Goal: Check status: Check status

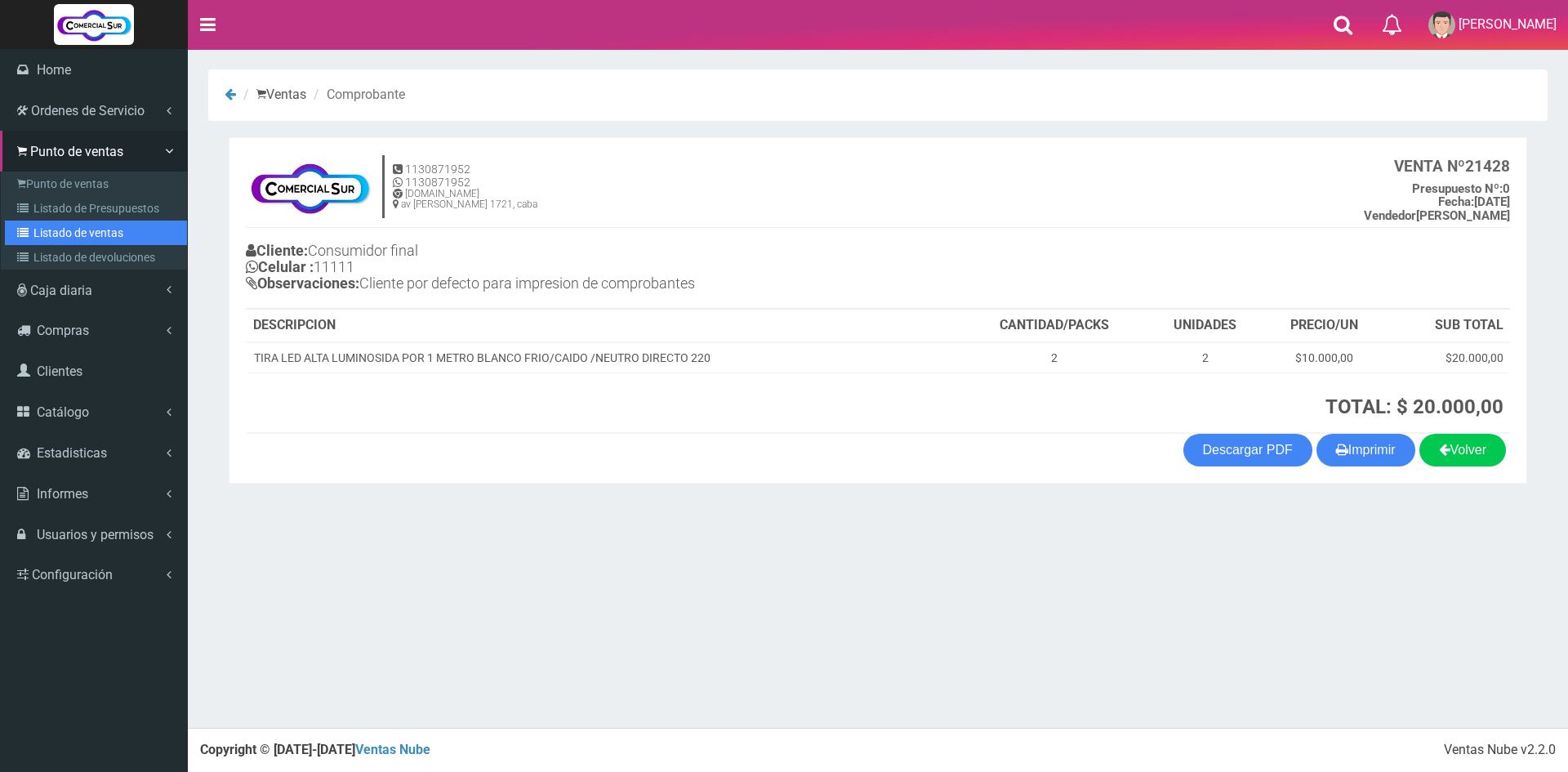
click at [94, 221] on link "Listado de ventas" at bounding box center [95, 232] width 182 height 24
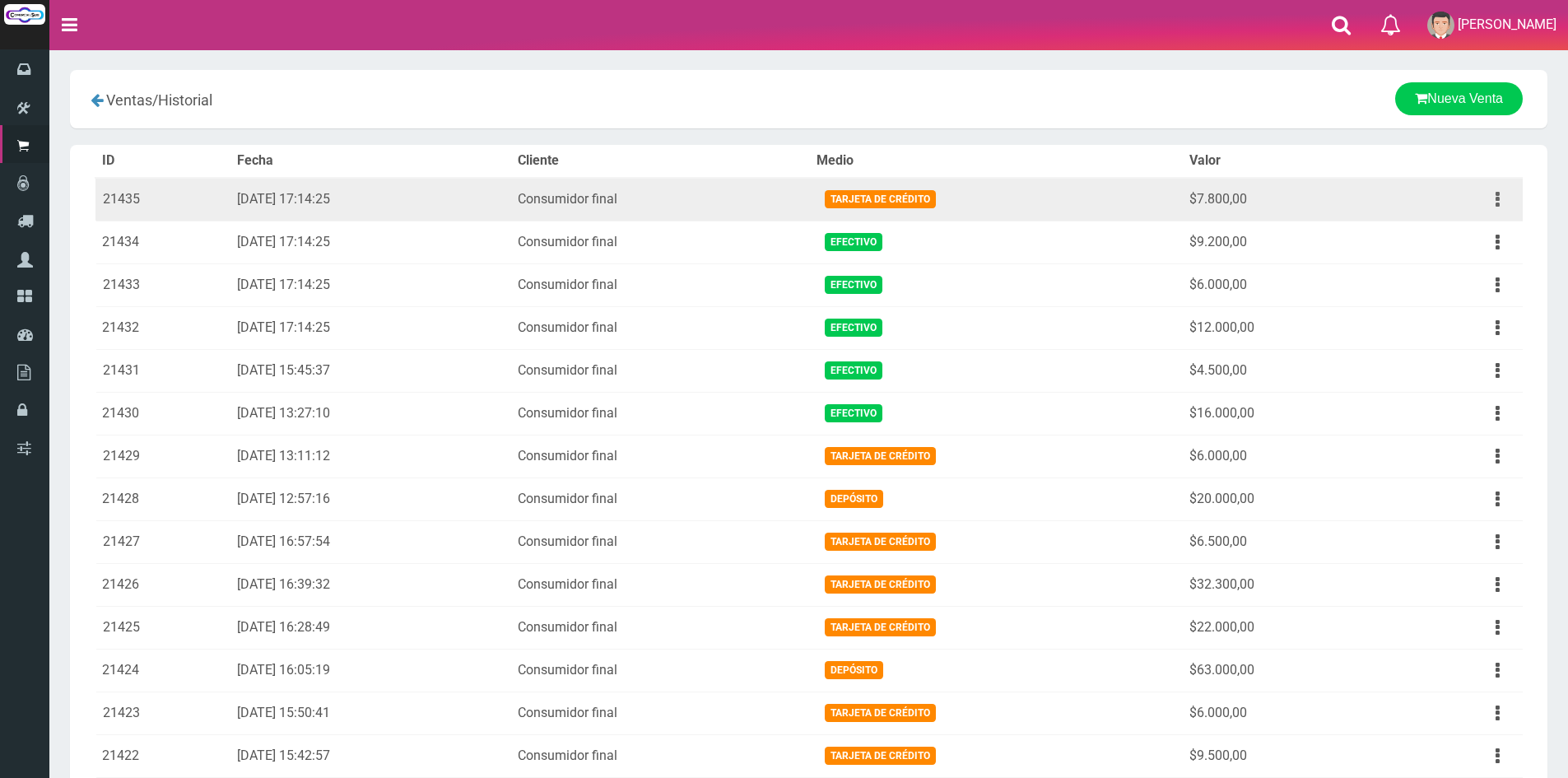
click at [1502, 199] on button "button" at bounding box center [1498, 199] width 37 height 29
click at [1450, 248] on link "Ver" at bounding box center [1451, 239] width 131 height 36
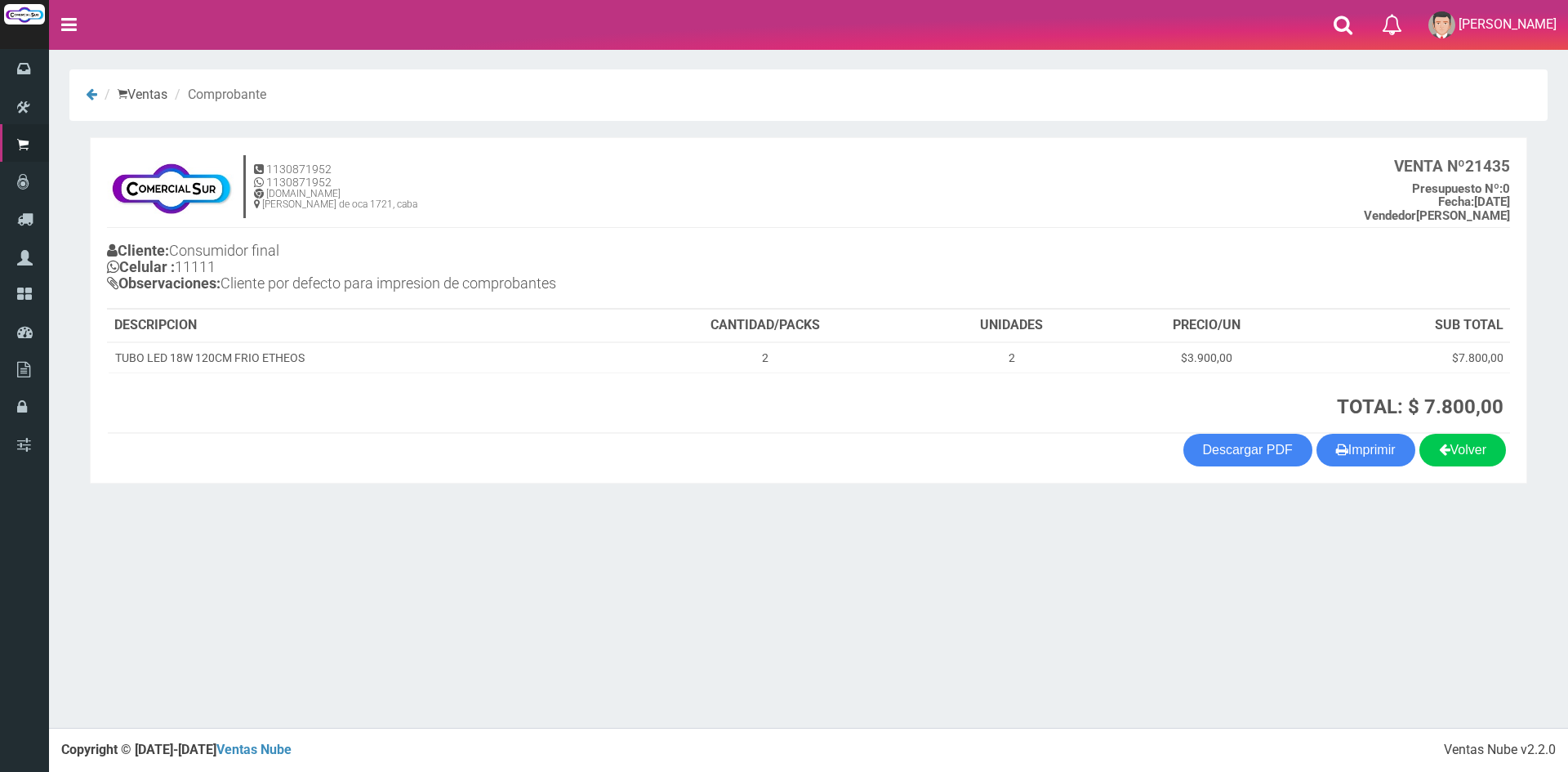
click at [1384, 426] on th "TOTAL: $ 7.800,00" at bounding box center [1213, 402] width 593 height 60
click at [1377, 451] on button "Imprimir" at bounding box center [1366, 449] width 99 height 32
click at [1083, 106] on ol "Ventas Comprobante" at bounding box center [808, 95] width 1478 height 52
